Goal: Share content: Share content

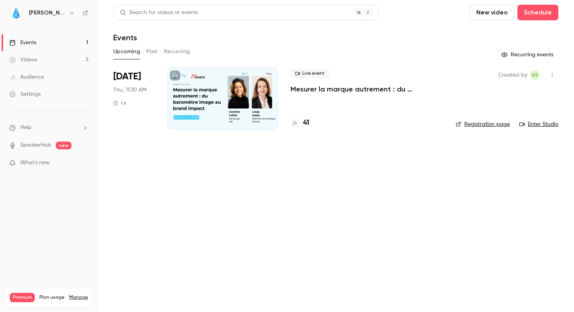
click at [319, 90] on p "Mesurer la marque autrement : du baromètre image au brand impact" at bounding box center [367, 88] width 153 height 9
click at [304, 125] on h4 "41" at bounding box center [306, 123] width 6 height 11
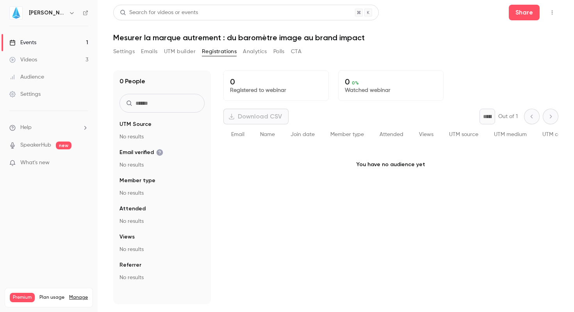
click at [304, 125] on div "Join date" at bounding box center [303, 134] width 40 height 21
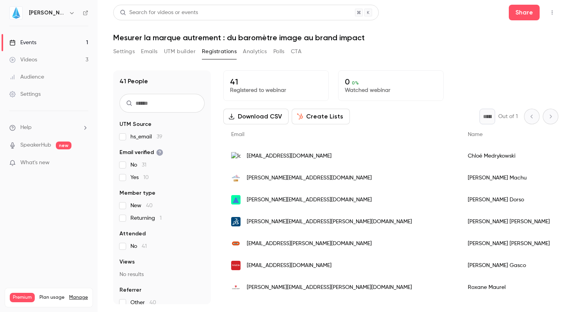
click at [319, 63] on div "41 People UTM Source hs_email 39 Email verified No 31 Yes 10 Member type New 40…" at bounding box center [335, 182] width 445 height 243
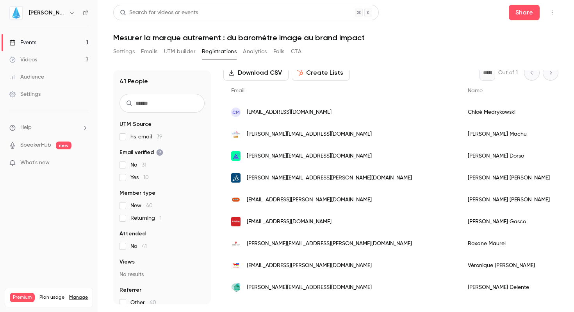
scroll to position [57, 0]
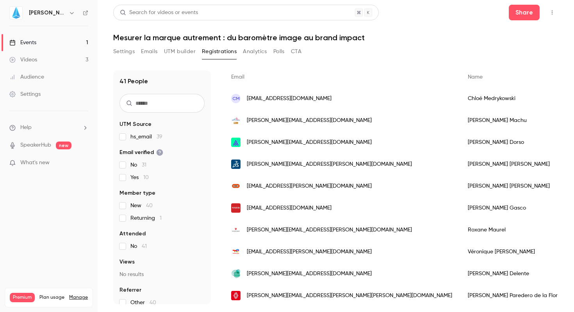
click at [66, 41] on link "Events 1" at bounding box center [49, 42] width 98 height 17
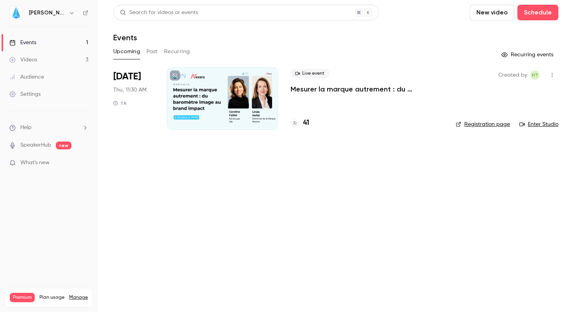
click at [554, 73] on icon "button" at bounding box center [552, 74] width 6 height 5
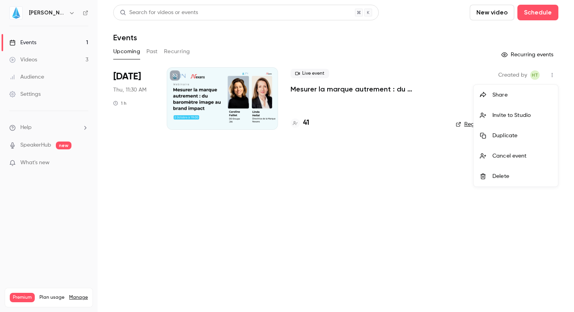
click at [496, 97] on div "Share" at bounding box center [522, 95] width 59 height 8
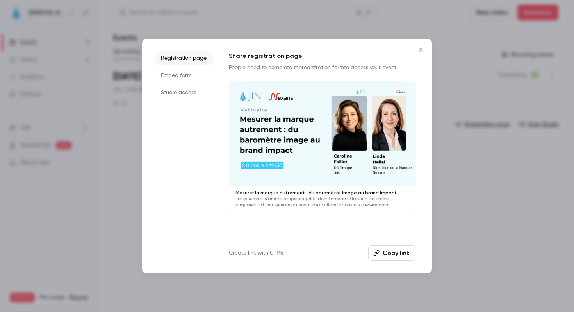
click at [392, 253] on button "Copy link" at bounding box center [392, 253] width 48 height 16
click at [420, 46] on icon "Close" at bounding box center [421, 49] width 9 height 6
